Goal: Subscribe to service/newsletter

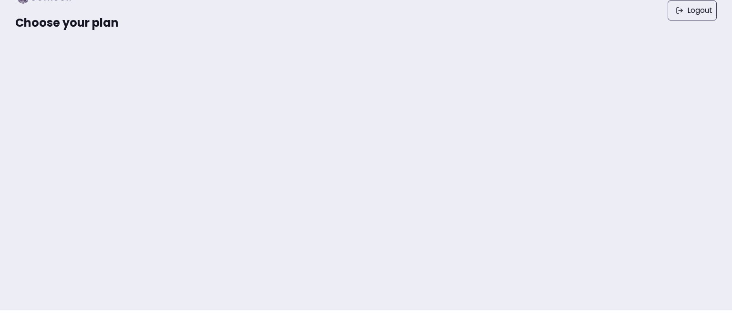
scroll to position [48, 0]
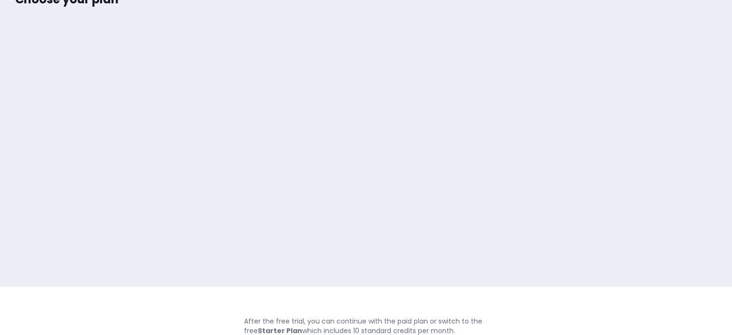
click at [250, 287] on html "Choose your plan Logout After the free trial, you can continue with the paid pl…" at bounding box center [366, 119] width 732 height 335
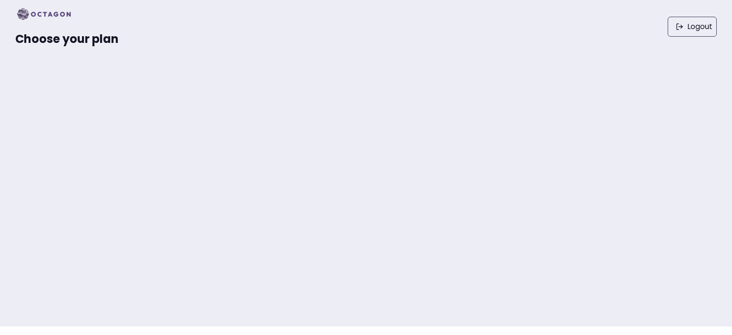
scroll to position [0, 0]
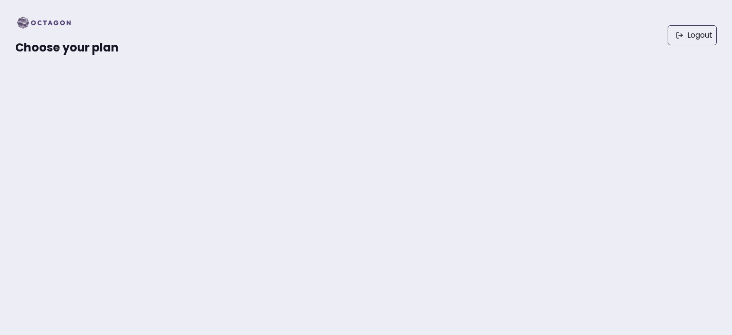
click at [53, 22] on img at bounding box center [46, 22] width 63 height 15
click at [28, 26] on img at bounding box center [46, 22] width 63 height 15
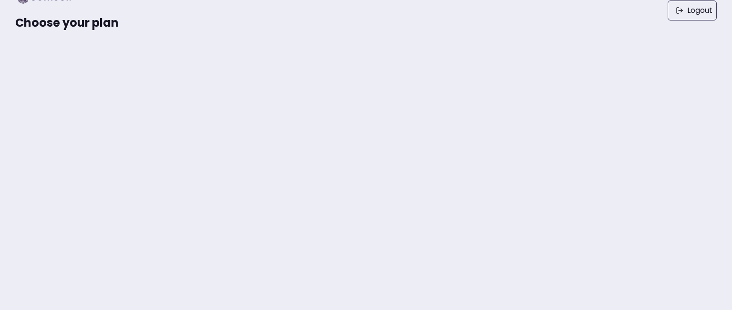
scroll to position [48, 0]
